Goal: Book appointment/travel/reservation

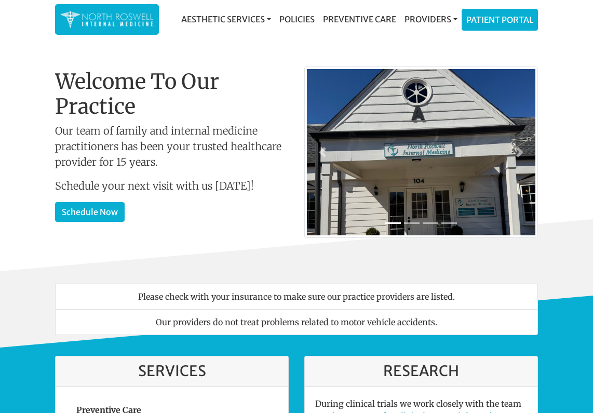
click at [111, 9] on img at bounding box center [106, 19] width 93 height 20
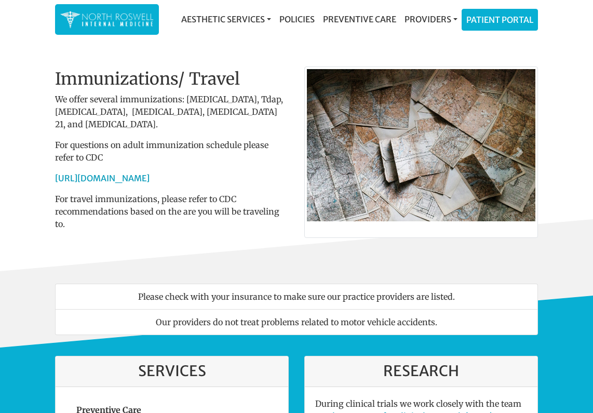
click at [121, 12] on img at bounding box center [106, 19] width 93 height 20
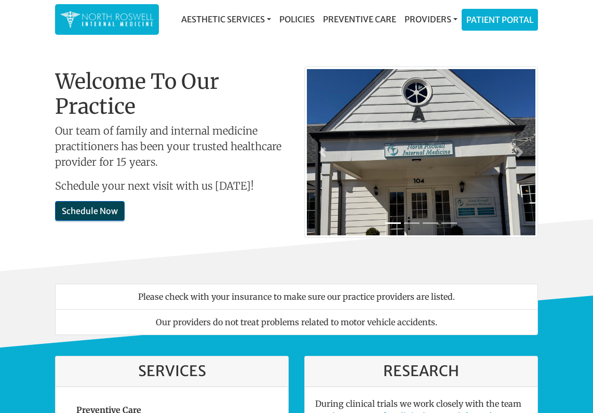
click at [90, 211] on link "Schedule Now" at bounding box center [90, 211] width 70 height 20
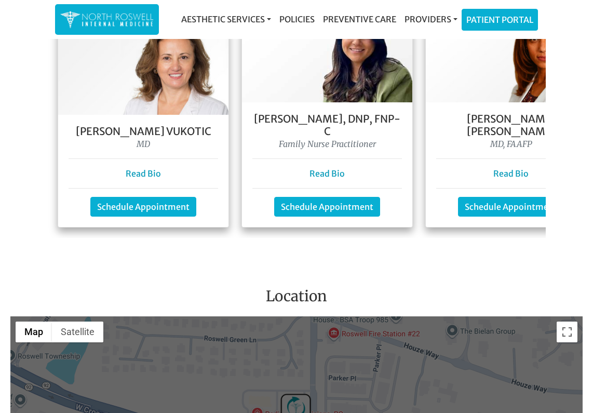
scroll to position [961, 0]
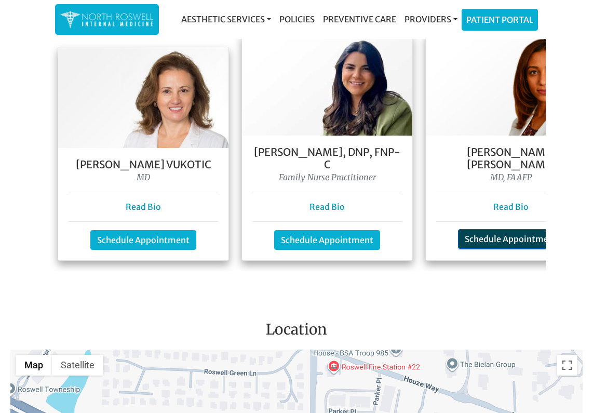
click at [495, 229] on link "Schedule Appointment" at bounding box center [511, 239] width 106 height 20
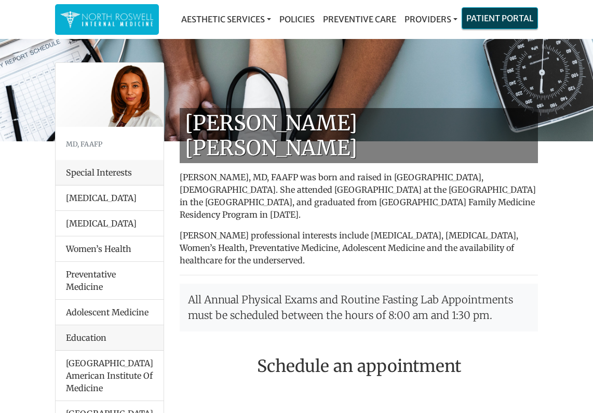
click at [487, 21] on link "Patient Portal" at bounding box center [499, 18] width 75 height 21
